Goal: Find specific page/section: Find specific page/section

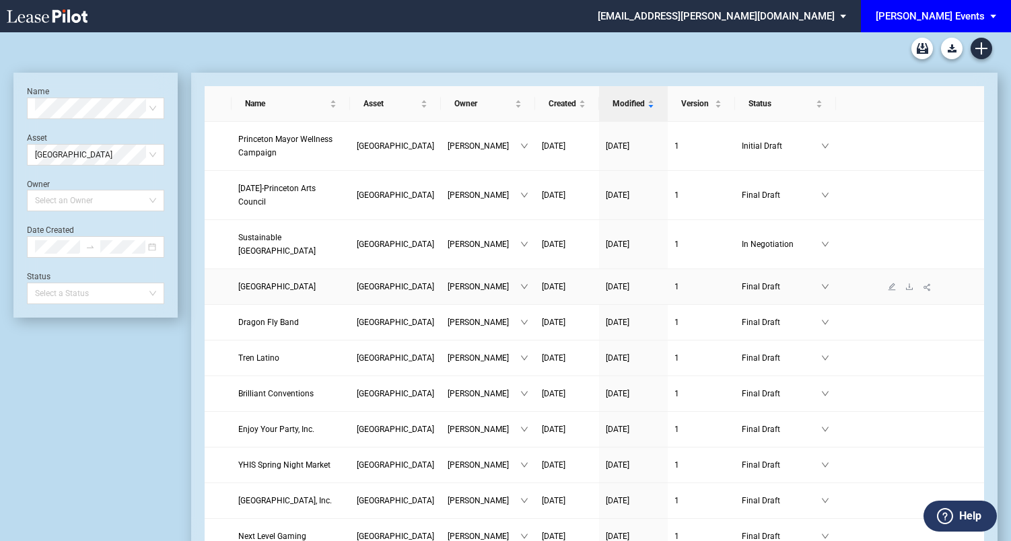
click at [289, 305] on td "[GEOGRAPHIC_DATA]" at bounding box center [290, 287] width 118 height 36
click at [300, 291] on span "[GEOGRAPHIC_DATA]" at bounding box center [276, 286] width 77 height 9
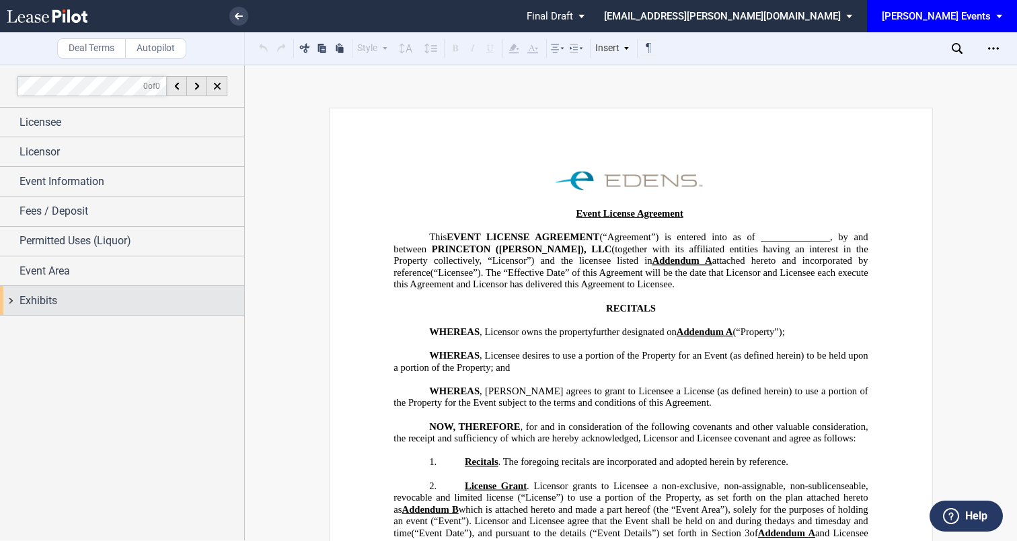
click at [193, 291] on div "Exhibits" at bounding box center [122, 300] width 244 height 29
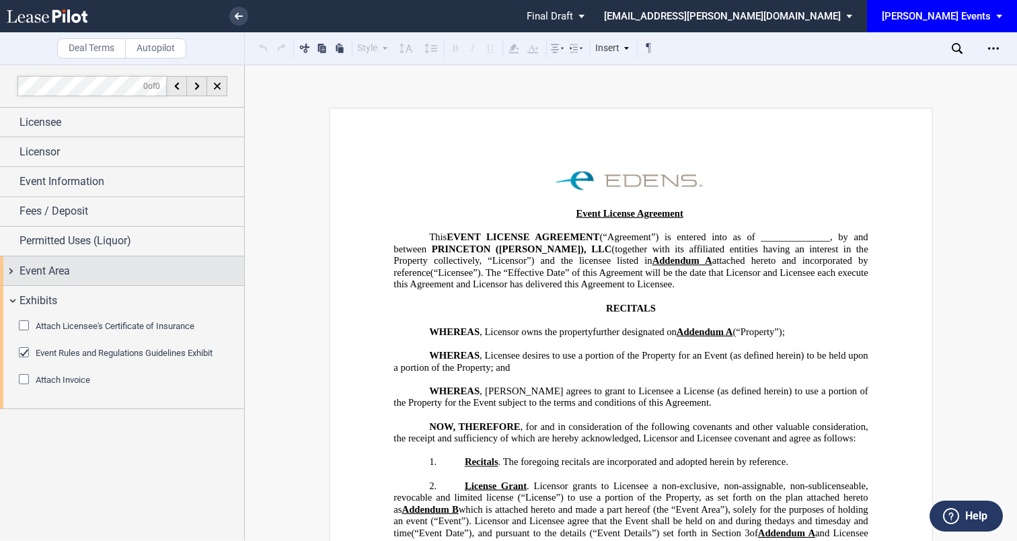
click at [190, 277] on div "Event Area" at bounding box center [132, 271] width 225 height 16
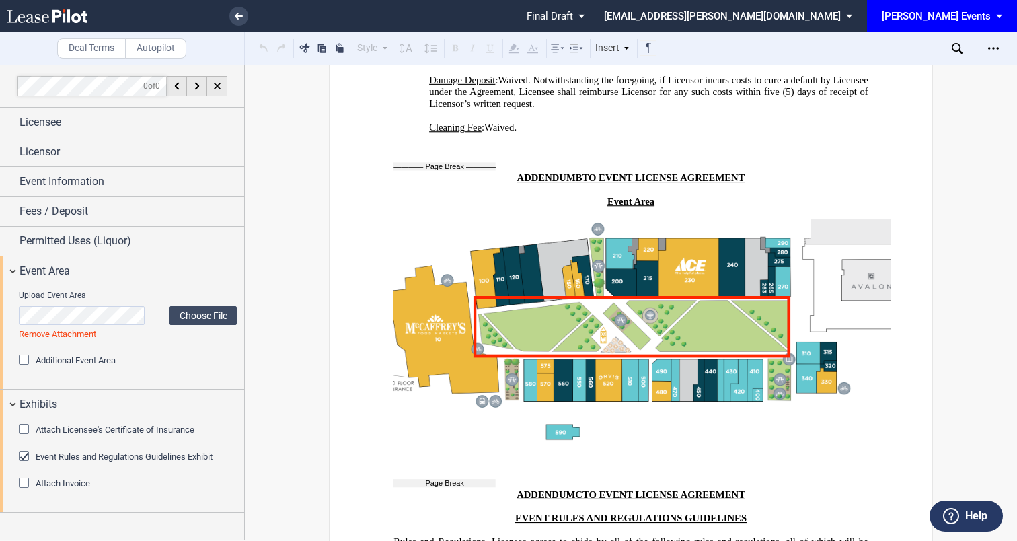
scroll to position [3047, 0]
